Goal: Navigation & Orientation: Find specific page/section

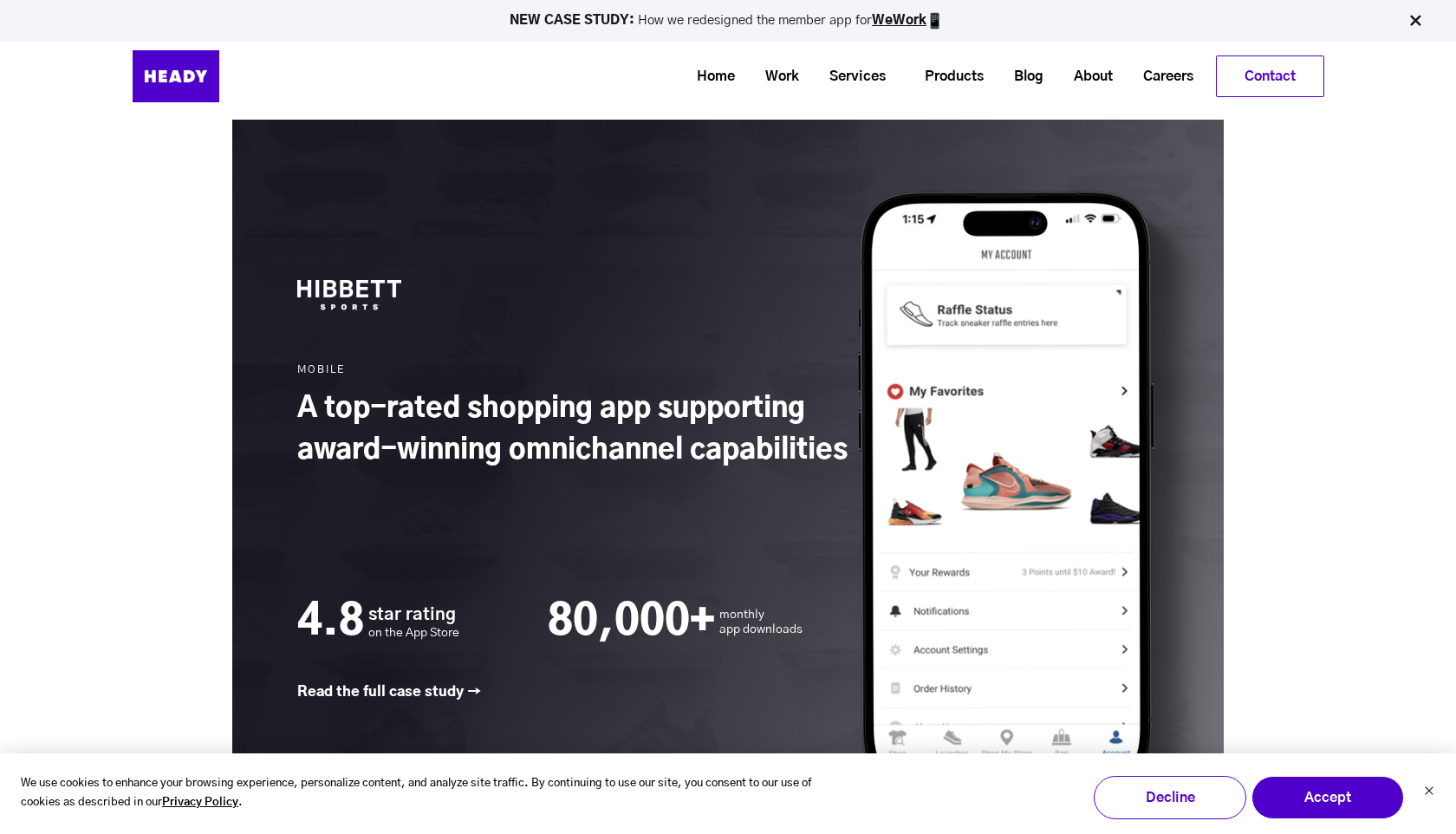
scroll to position [2335, 0]
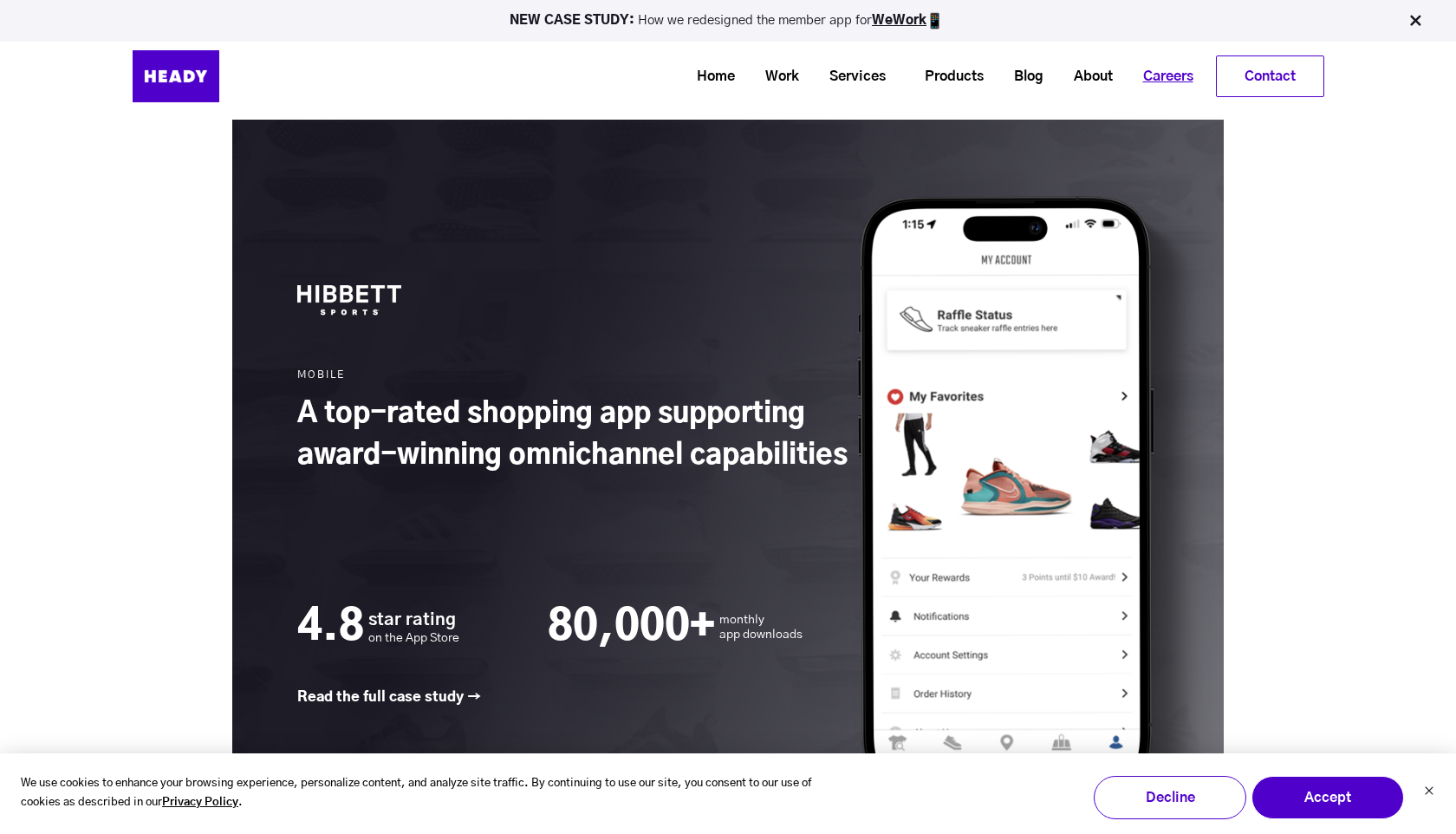
click at [1165, 69] on link "Careers" at bounding box center [1162, 77] width 80 height 32
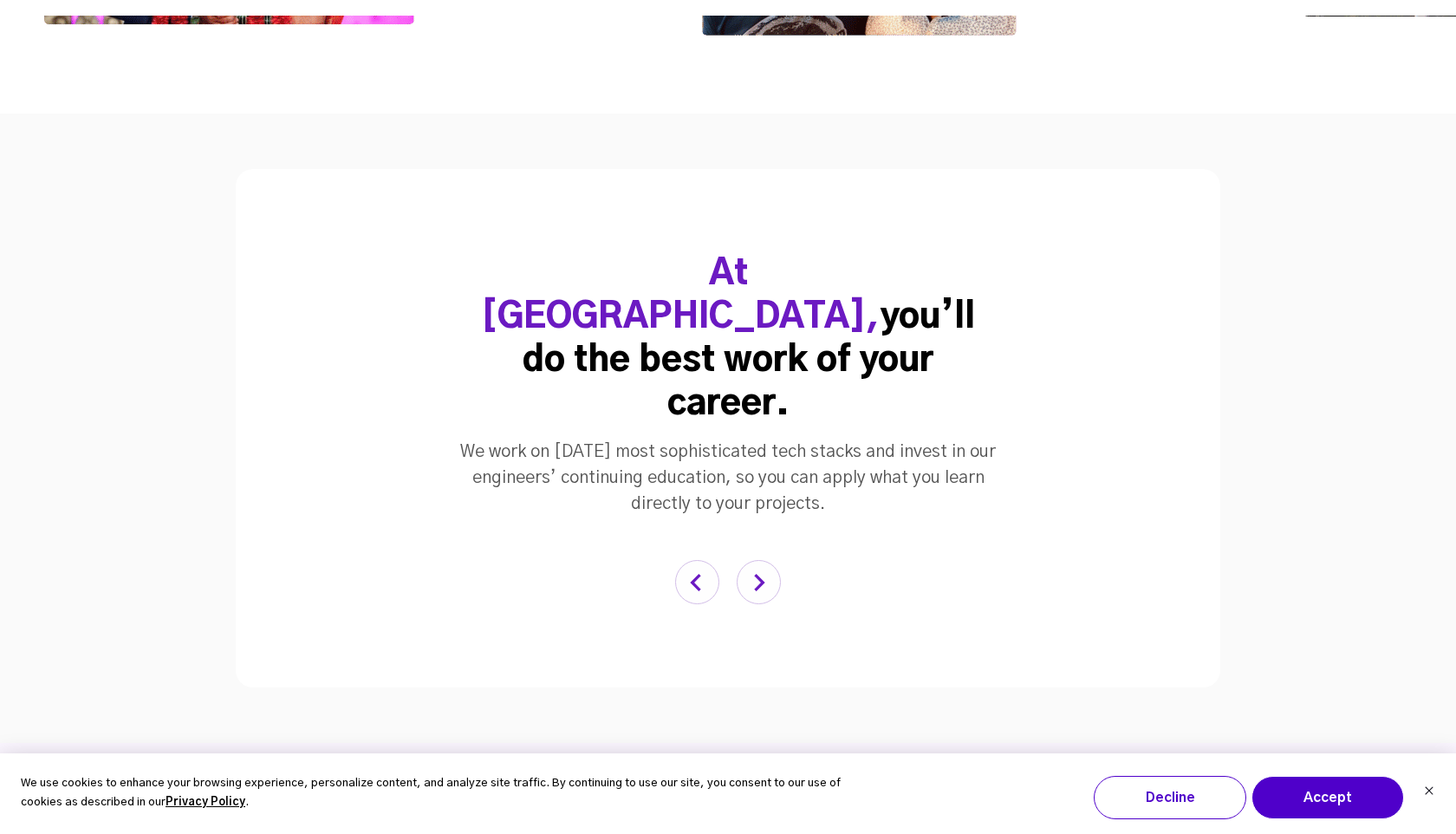
scroll to position [3530, 0]
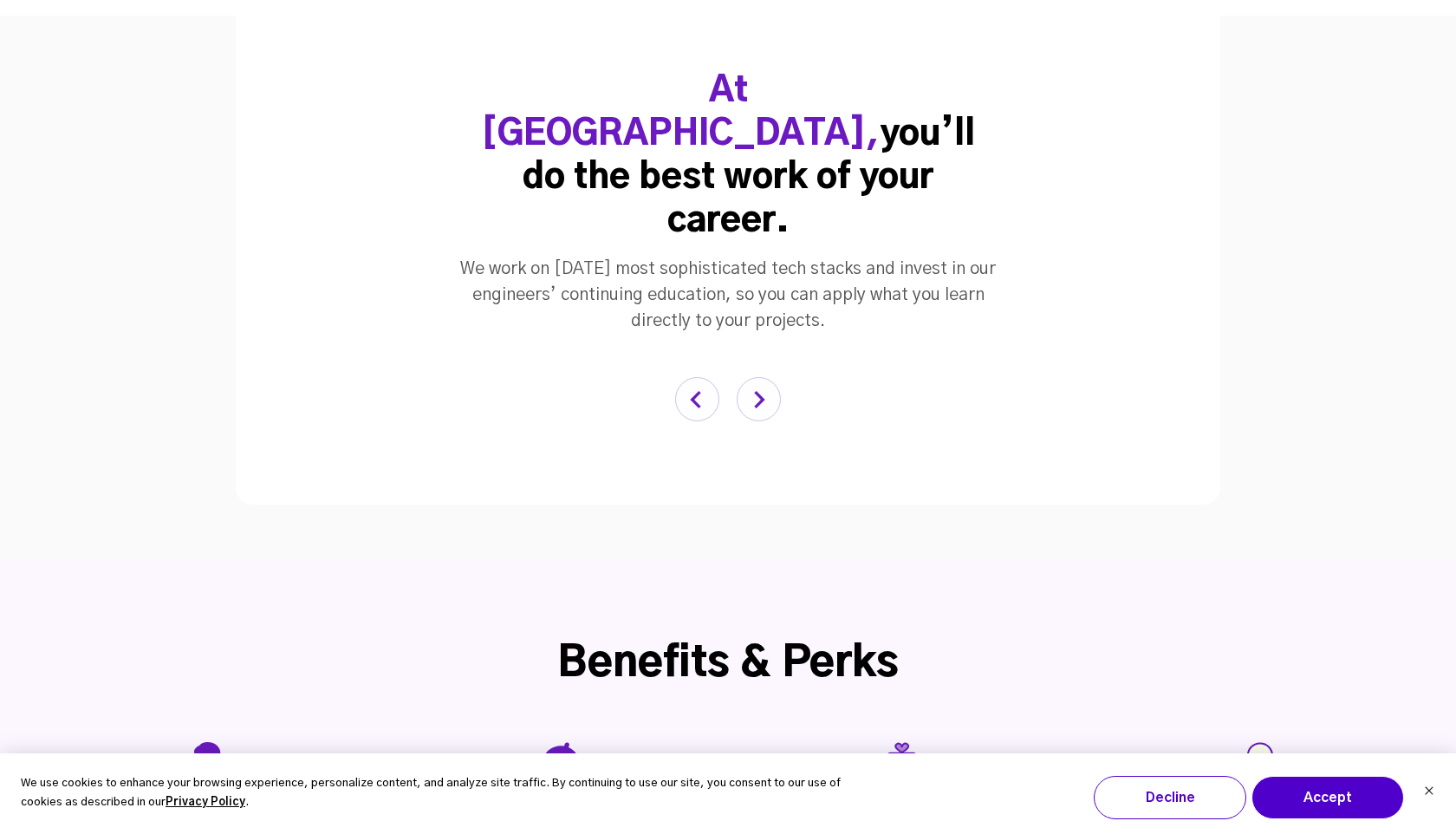
click at [755, 377] on img "button" at bounding box center [759, 399] width 44 height 44
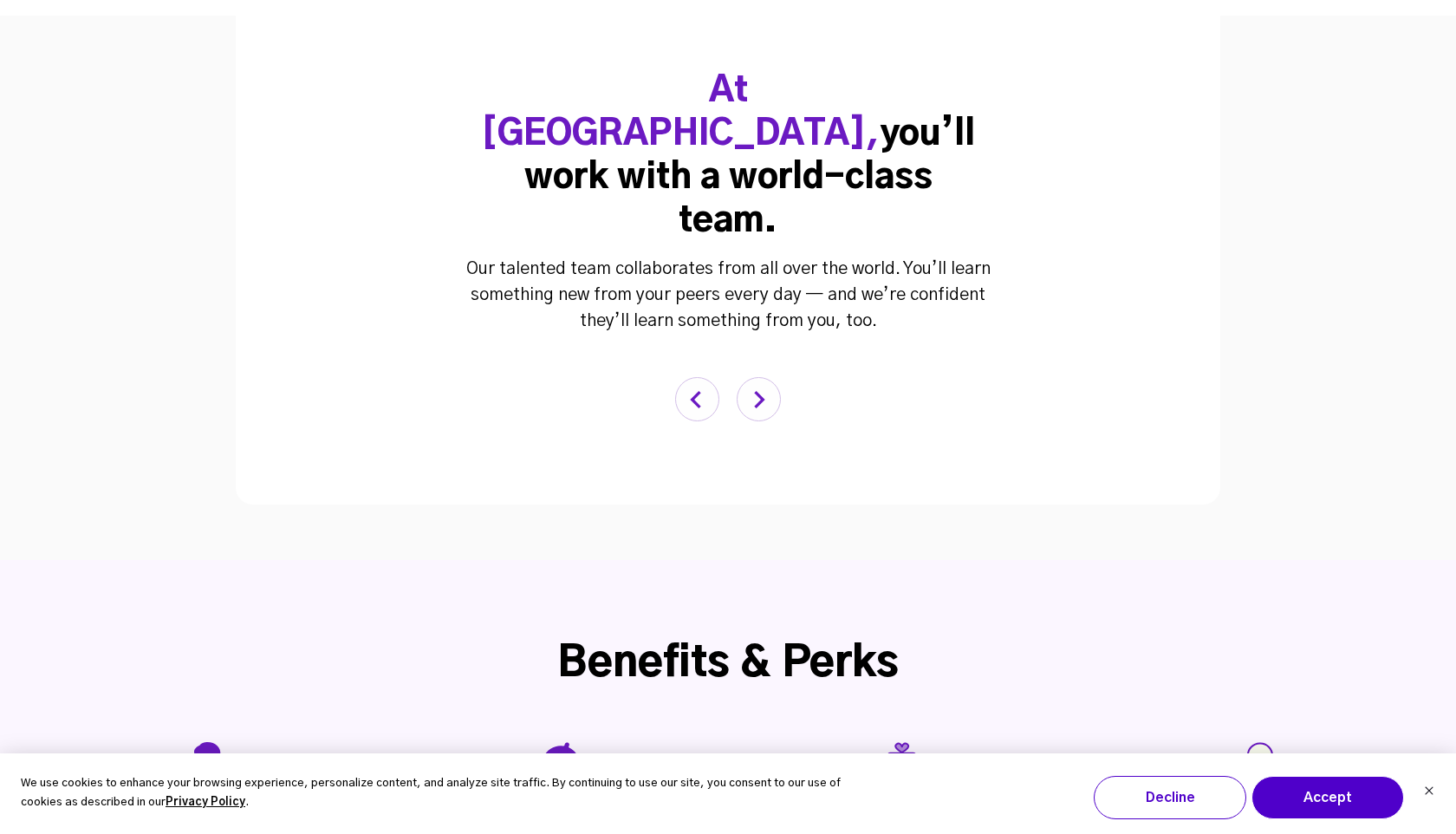
click at [755, 377] on img "button" at bounding box center [759, 399] width 44 height 44
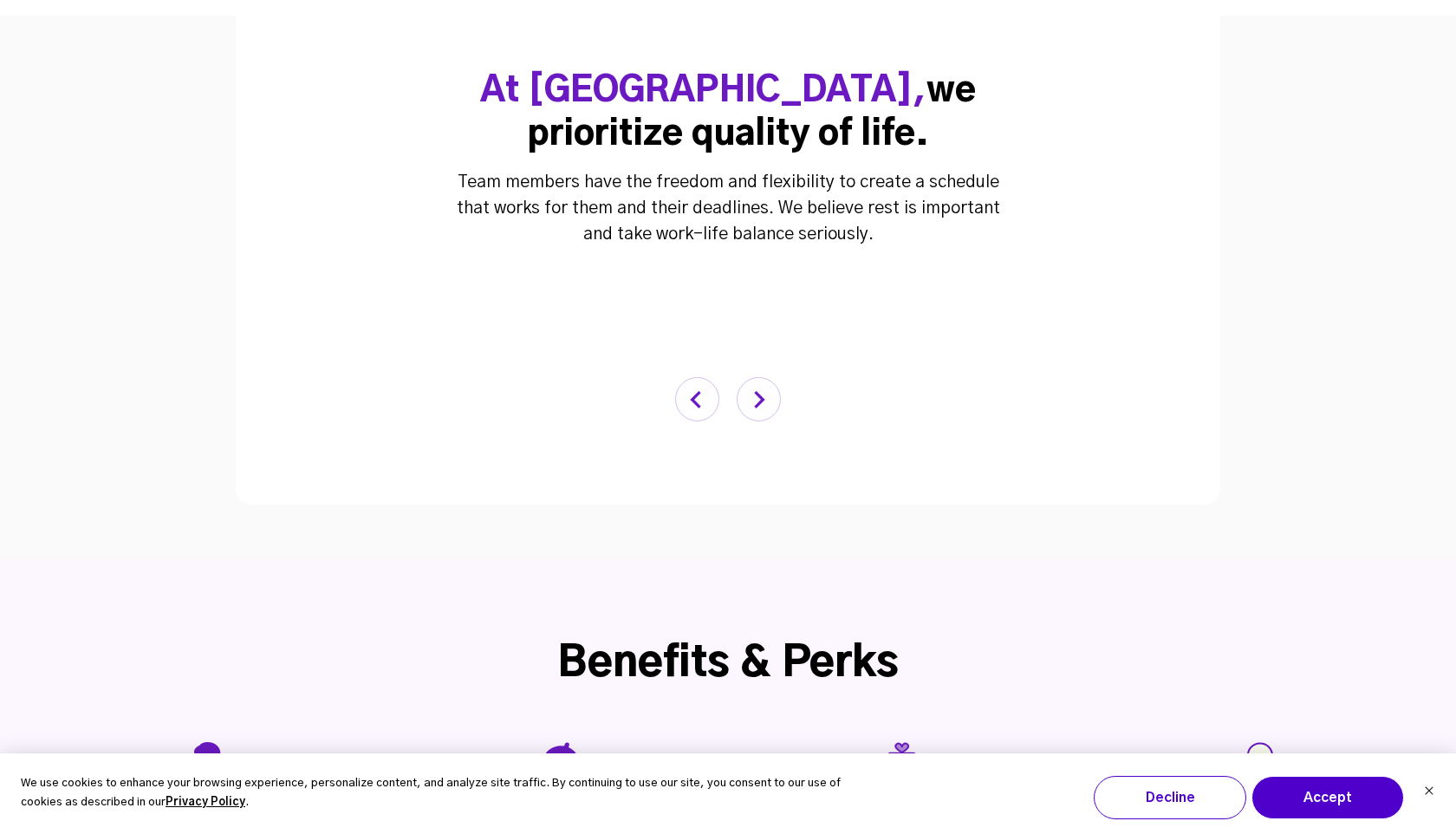
click at [755, 377] on img "button" at bounding box center [759, 399] width 44 height 44
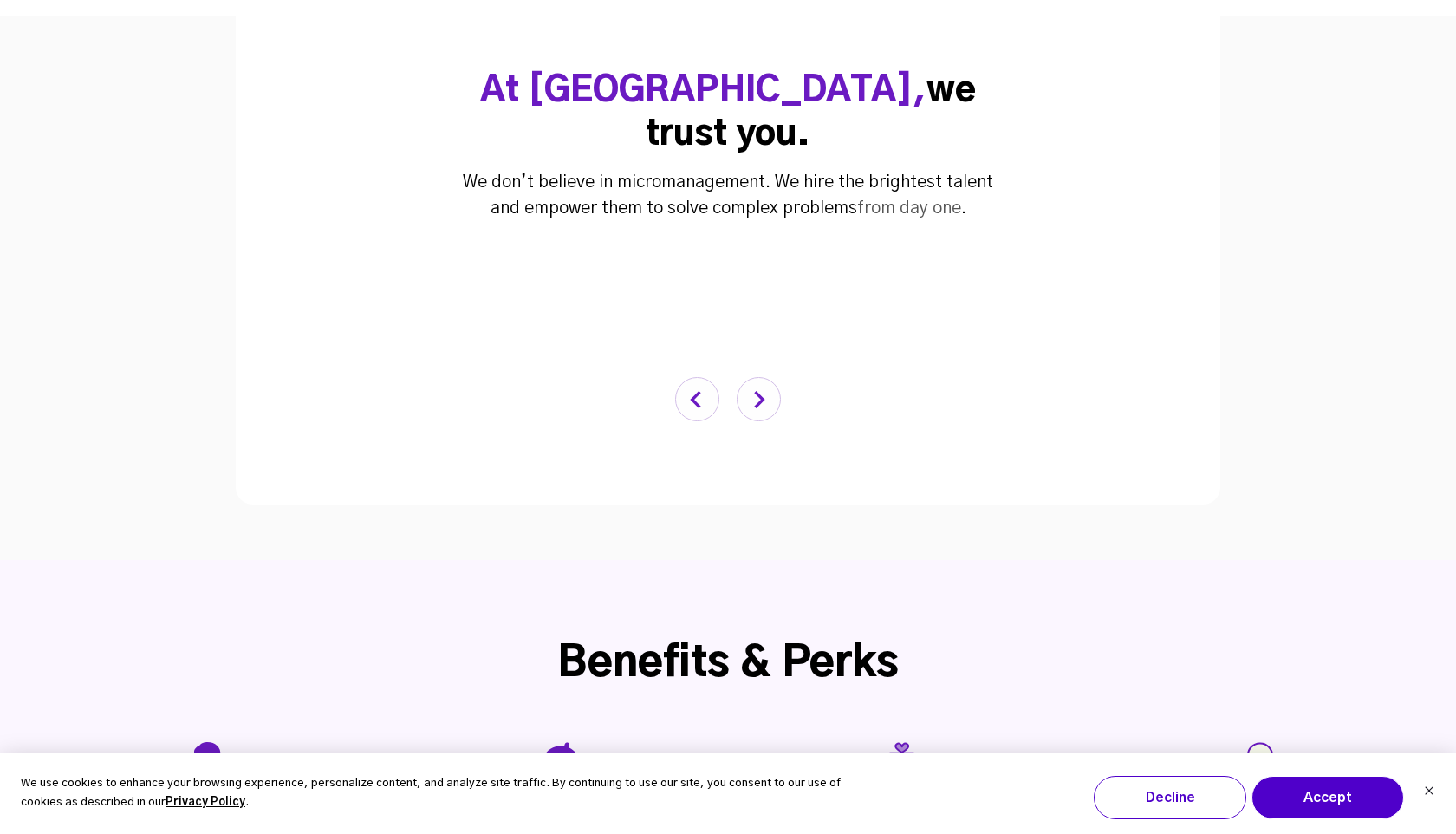
click at [755, 377] on img "button" at bounding box center [759, 399] width 44 height 44
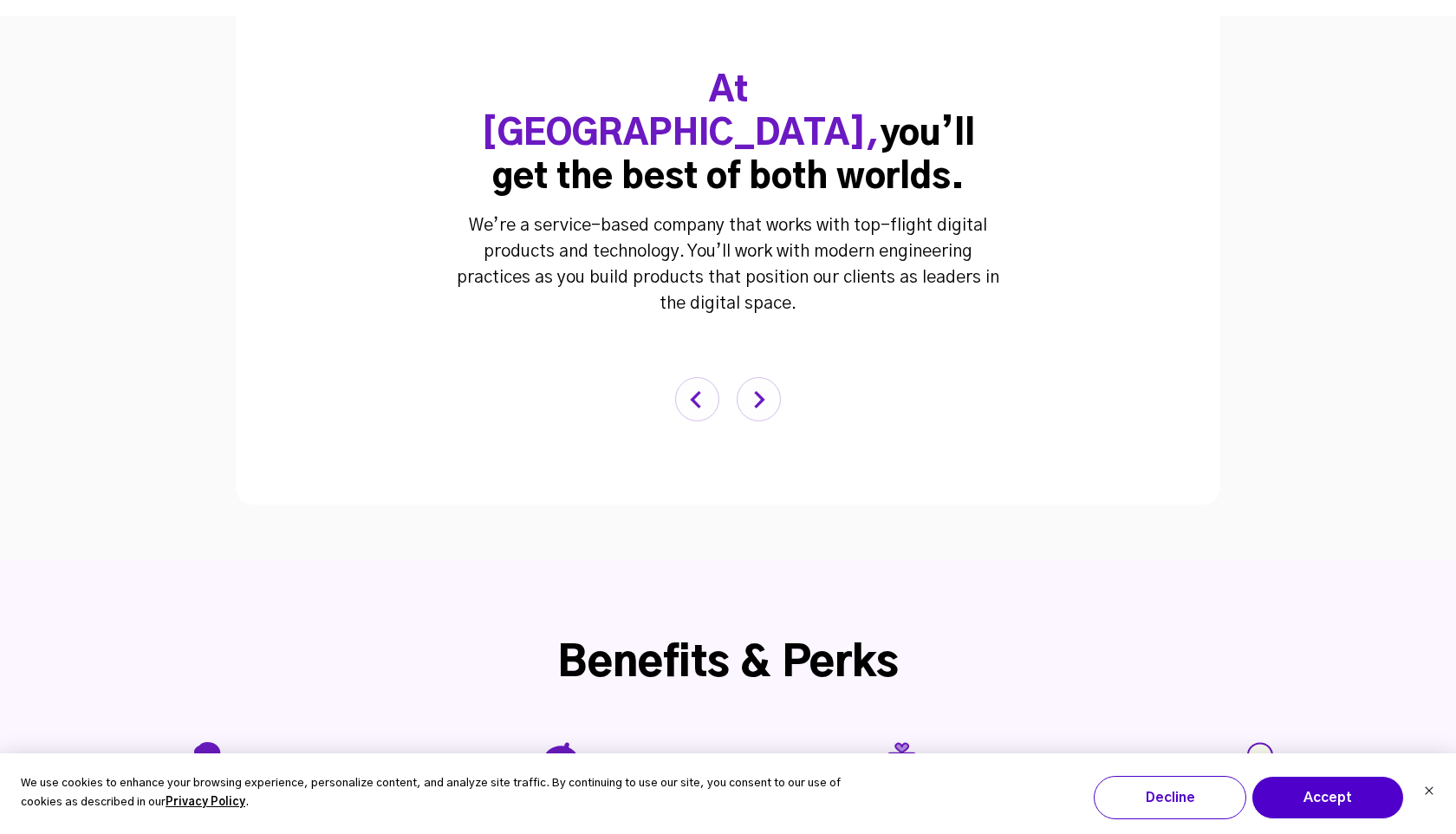
click at [755, 377] on img "button" at bounding box center [759, 399] width 44 height 44
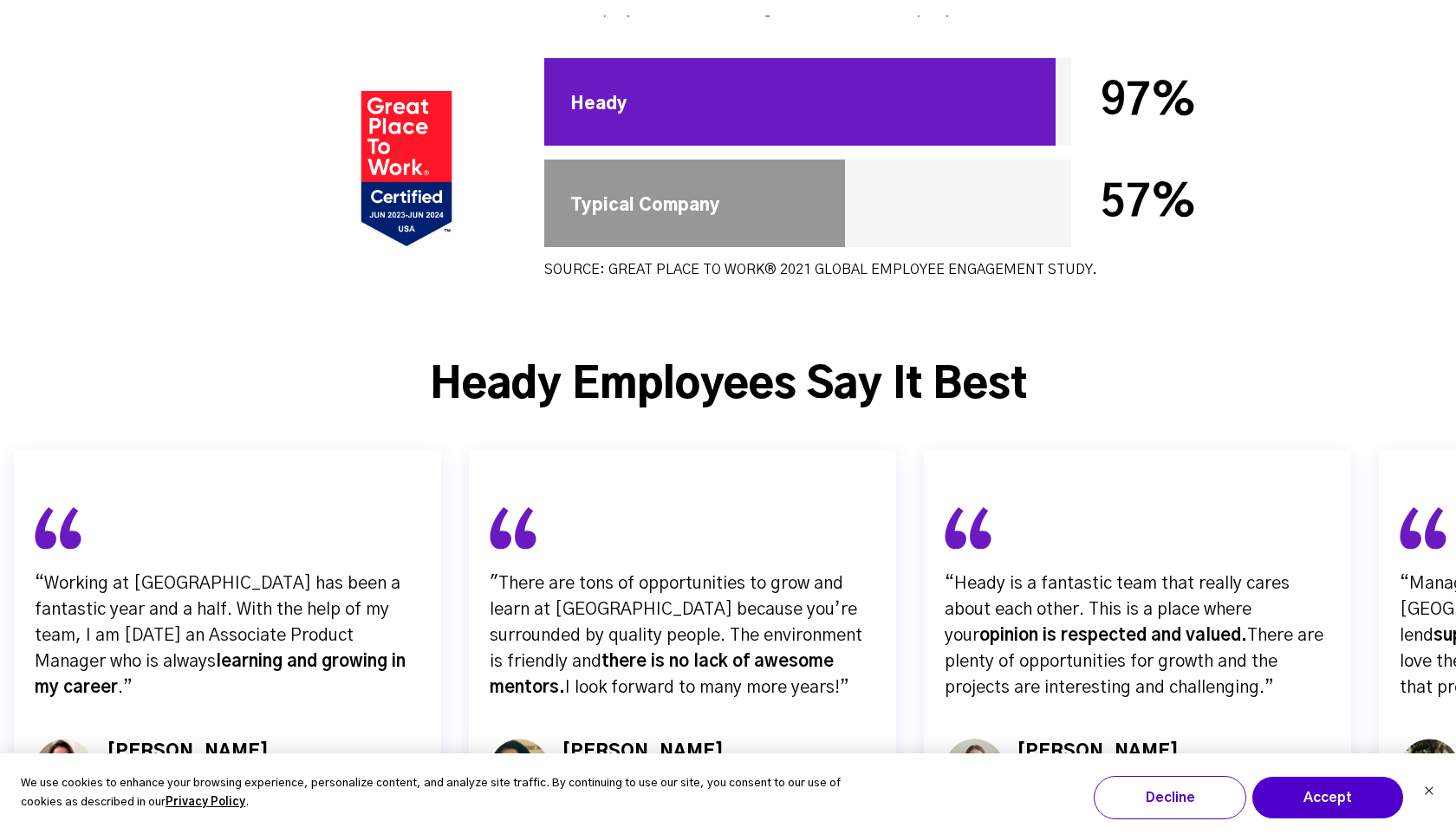
scroll to position [5089, 0]
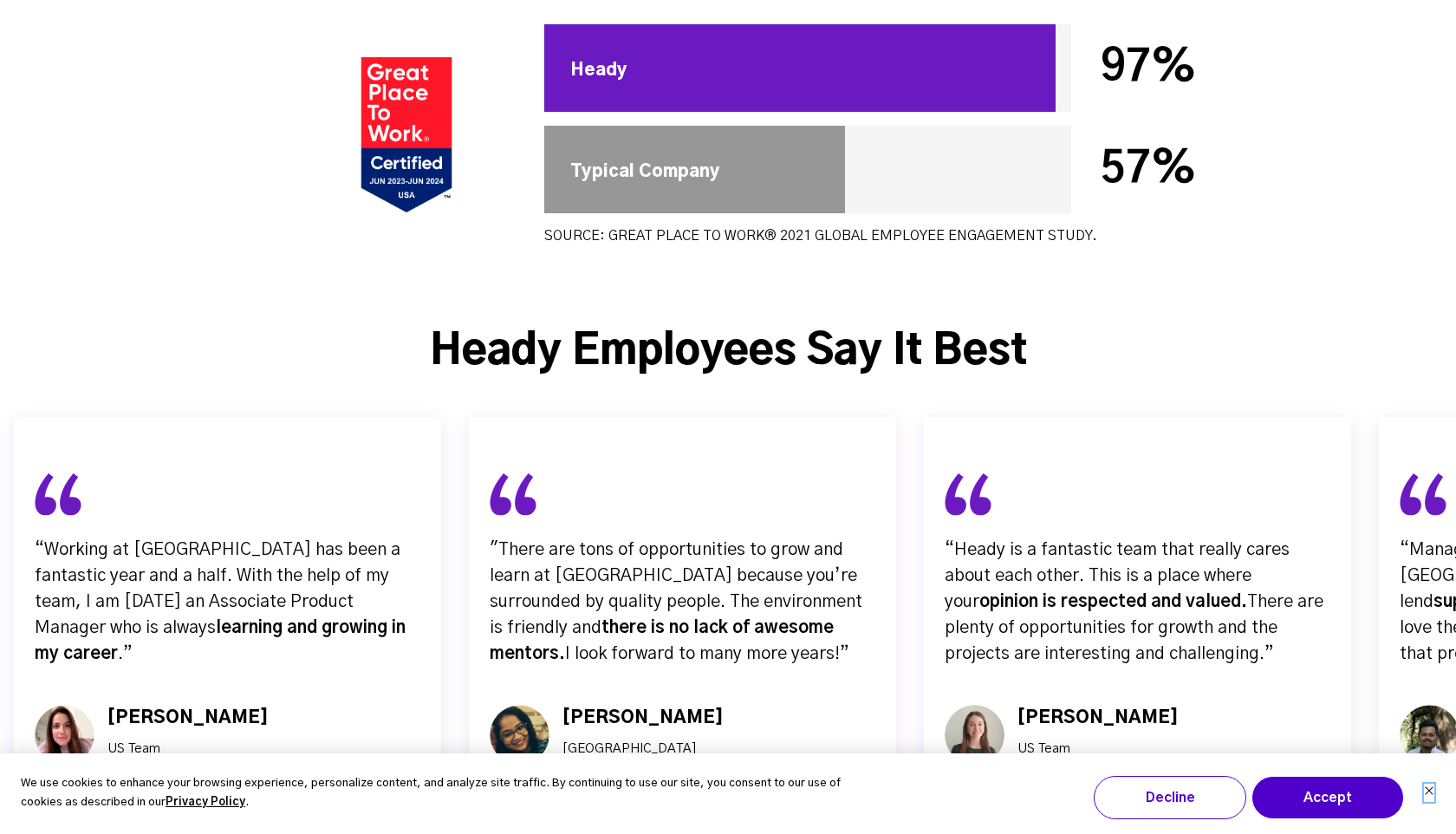
click at [1428, 792] on icon "Dismiss cookie banner" at bounding box center [1430, 790] width 10 height 10
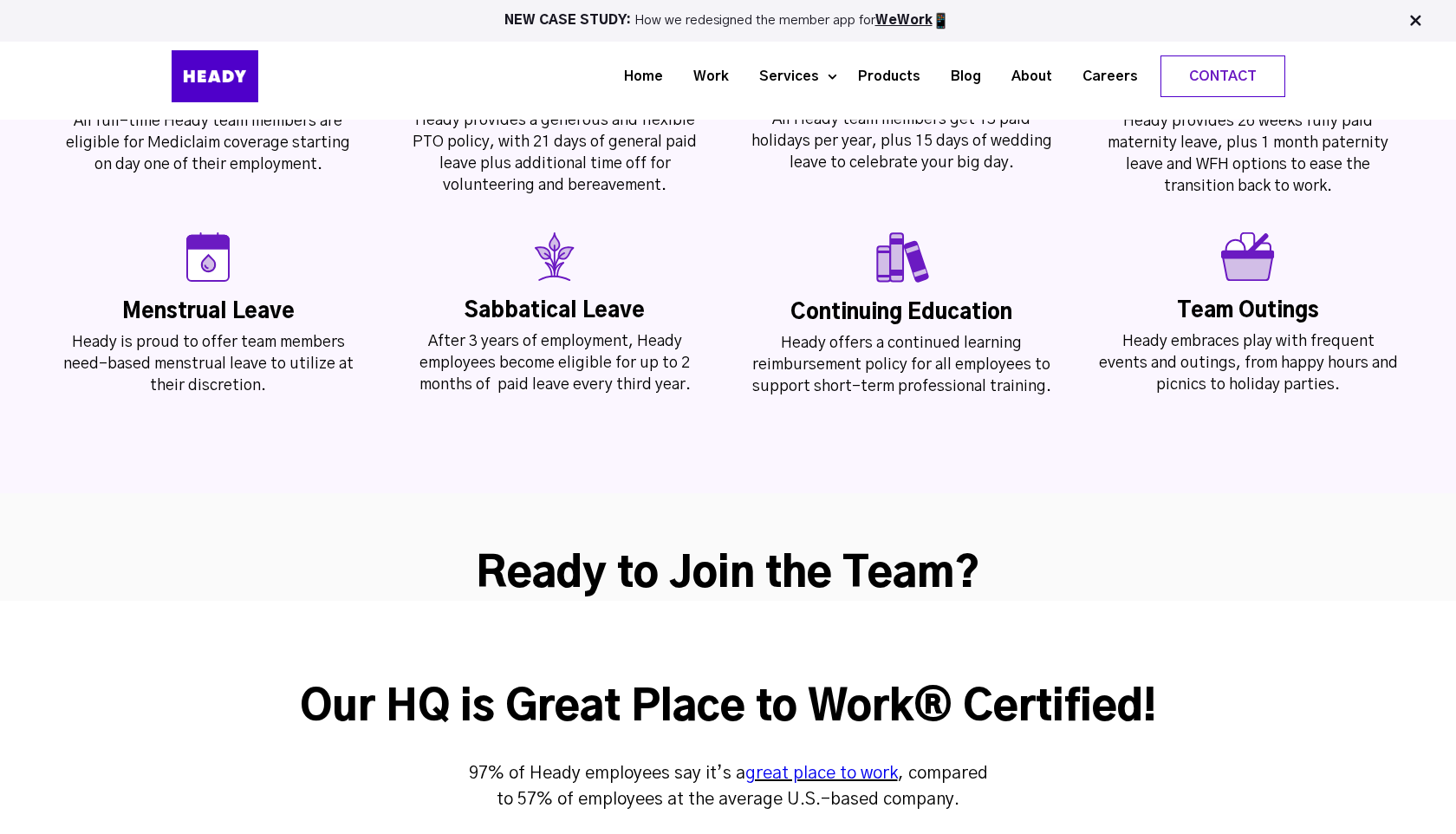
scroll to position [4152, 0]
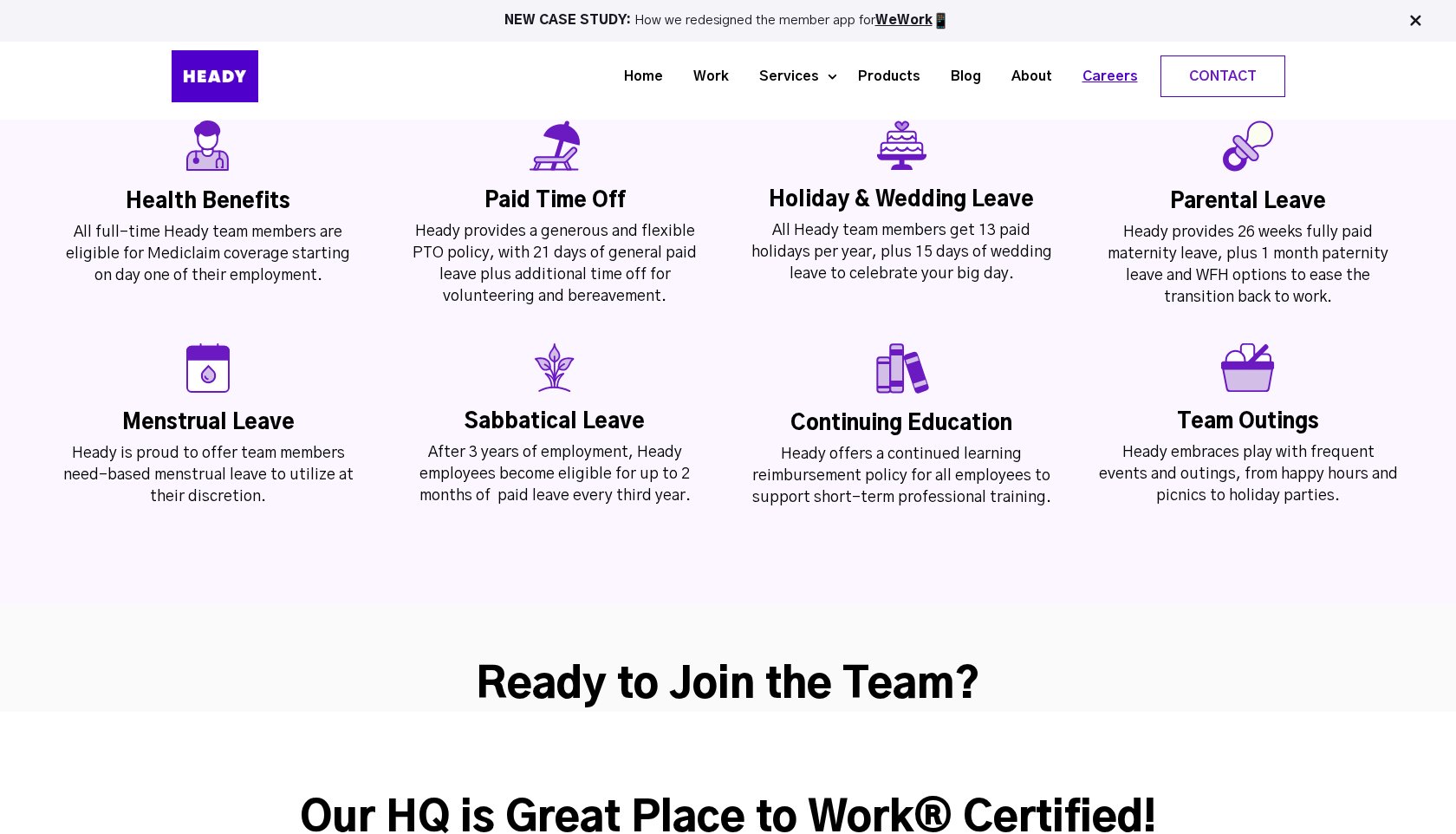
click at [1107, 64] on link "Careers" at bounding box center [1104, 77] width 85 height 32
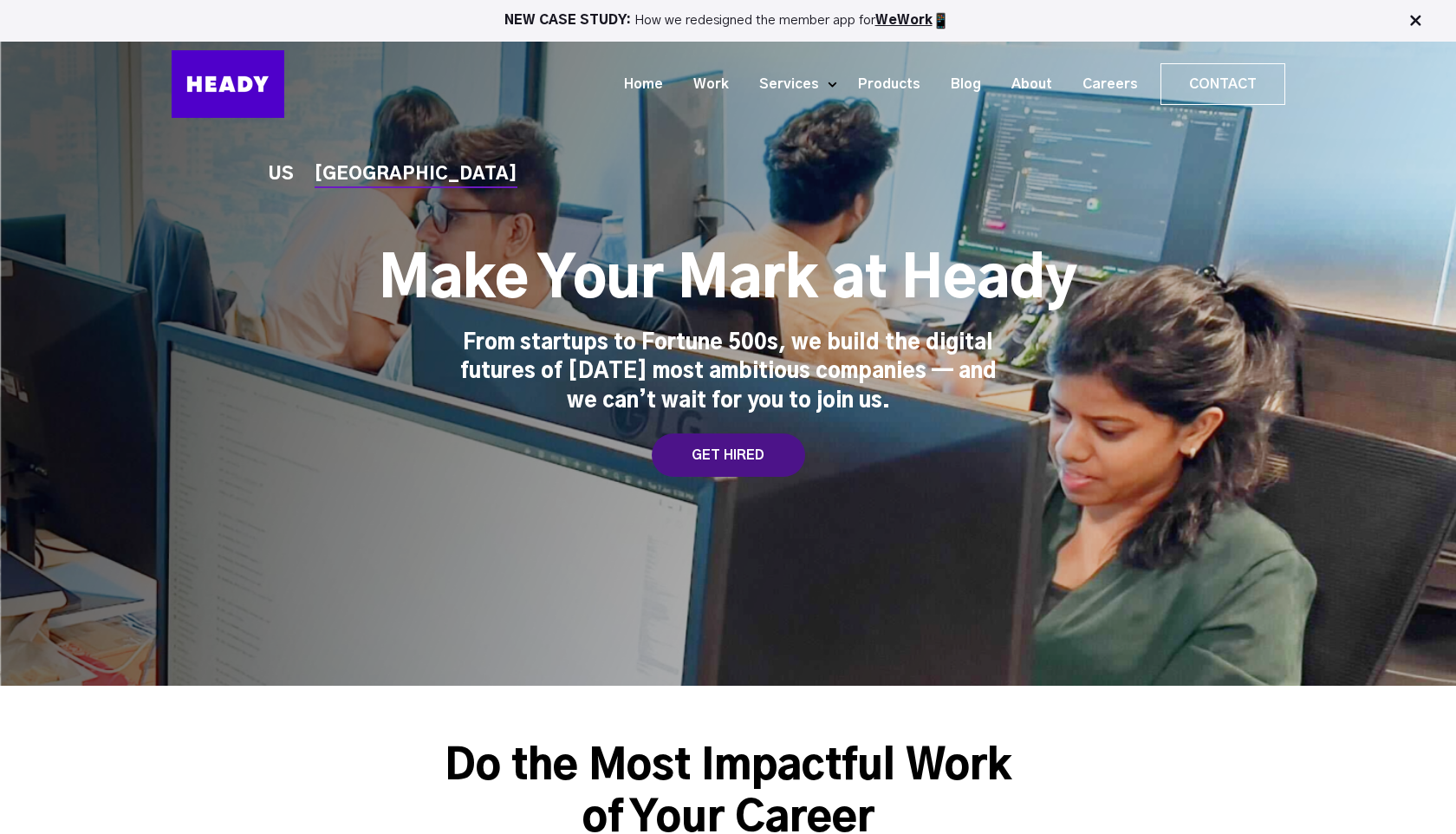
click at [717, 461] on div "GET HIRED" at bounding box center [728, 455] width 154 height 44
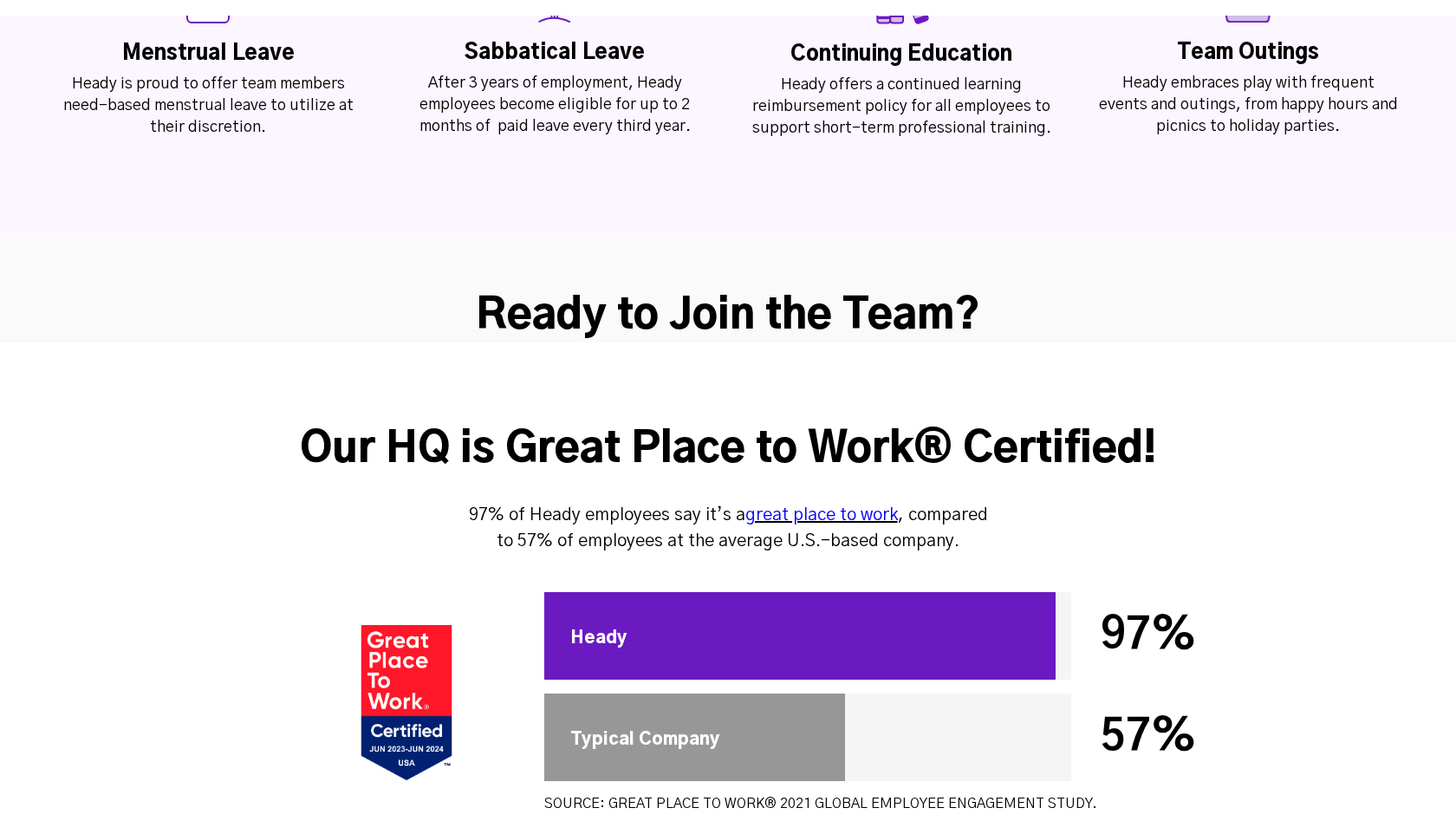
scroll to position [4669, 0]
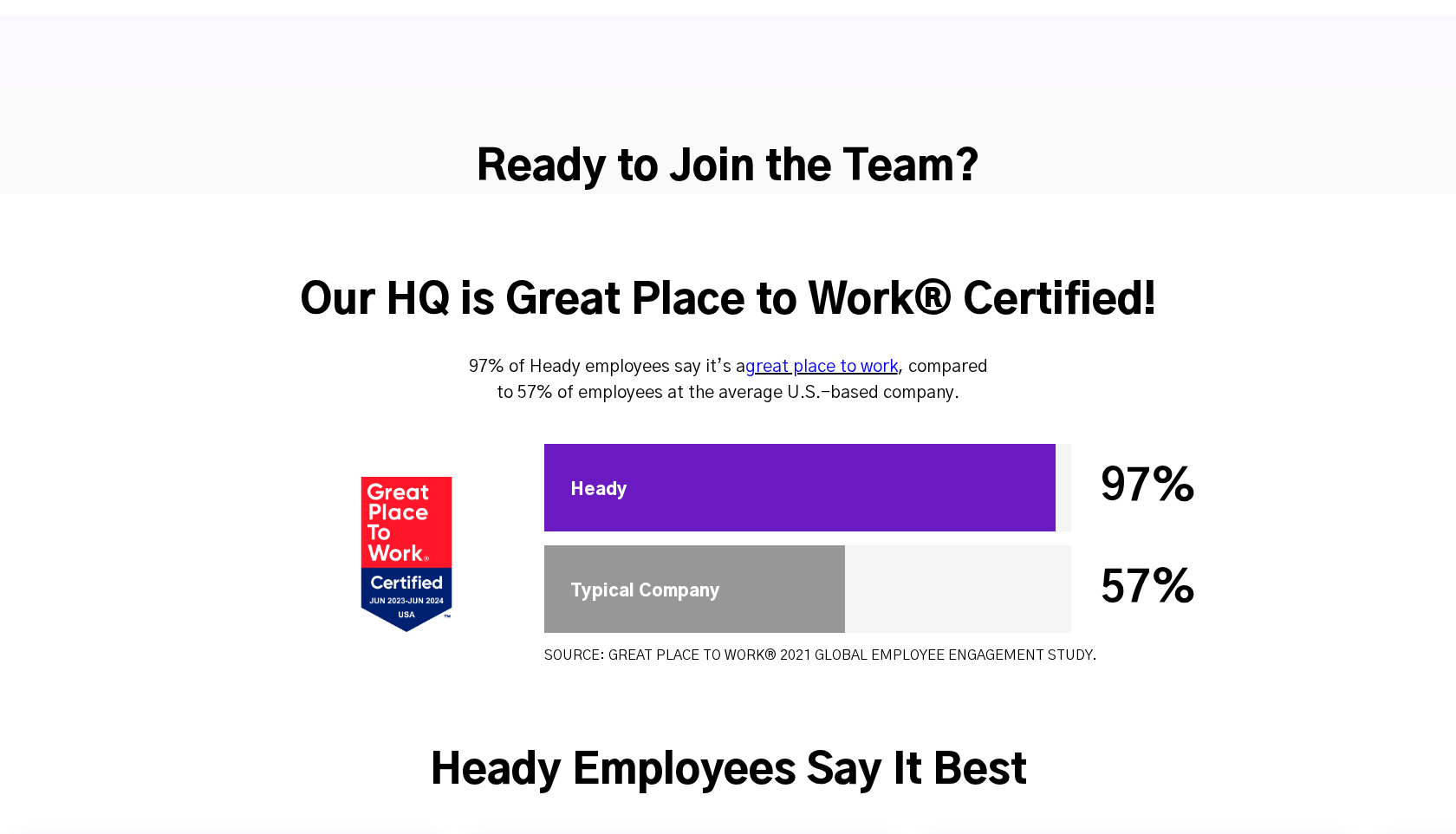
click at [728, 444] on div at bounding box center [800, 488] width 511 height 87
click at [1127, 466] on span "97%" at bounding box center [1149, 488] width 96 height 44
click at [870, 444] on div at bounding box center [800, 488] width 511 height 87
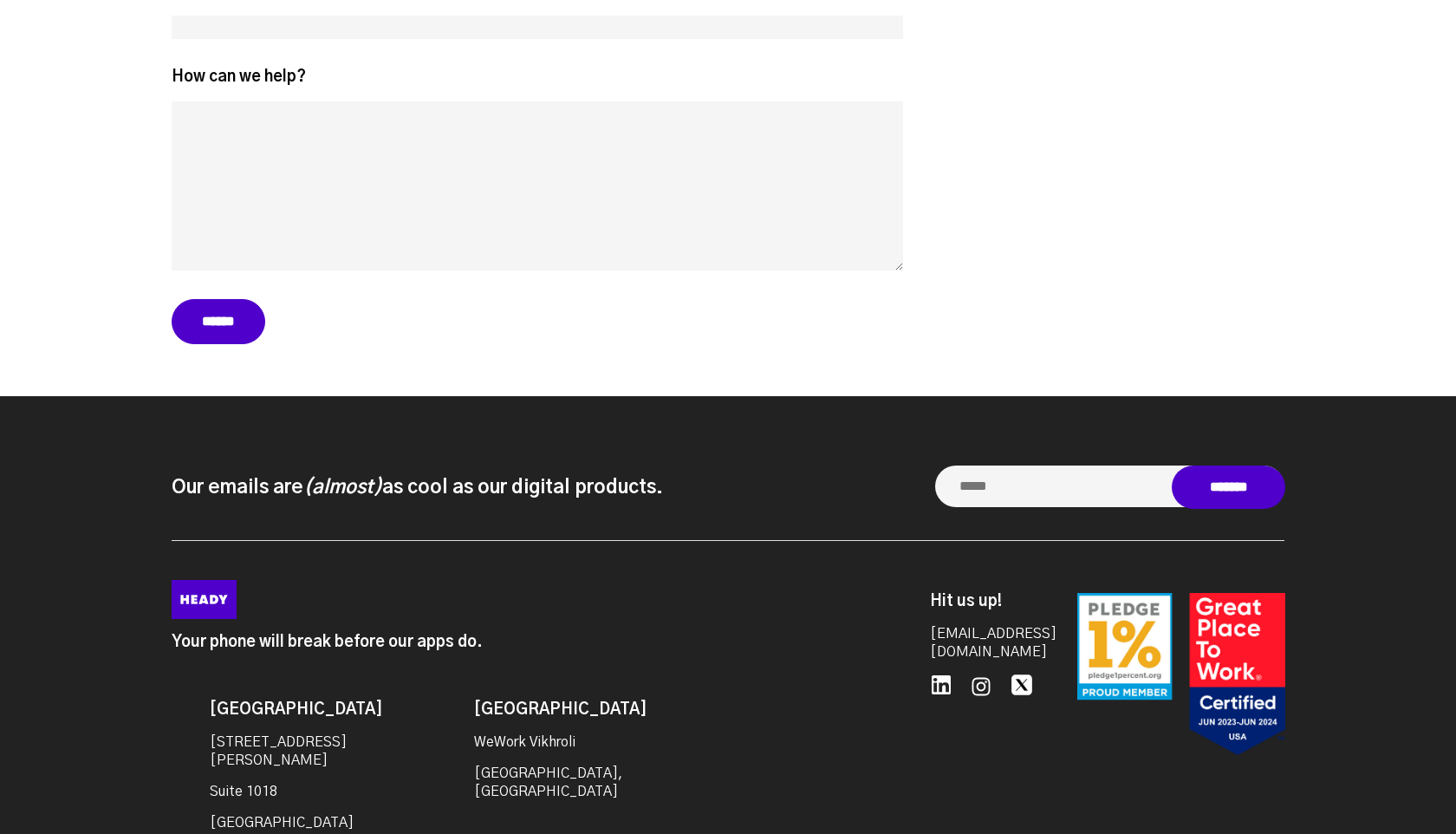
scroll to position [7503, 0]
